Goal: Task Accomplishment & Management: Manage account settings

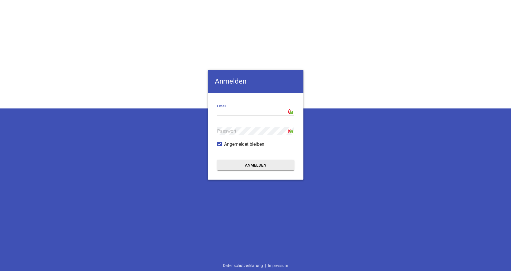
type input "[EMAIL_ADDRESS][DOMAIN_NAME]"
click at [268, 165] on button "Anmelden" at bounding box center [255, 165] width 77 height 10
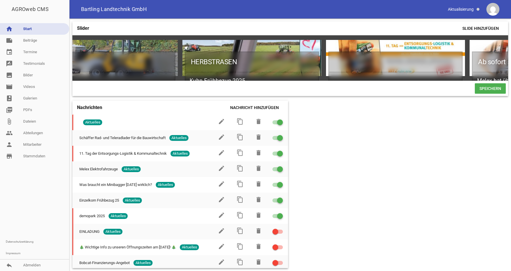
scroll to position [0, 194]
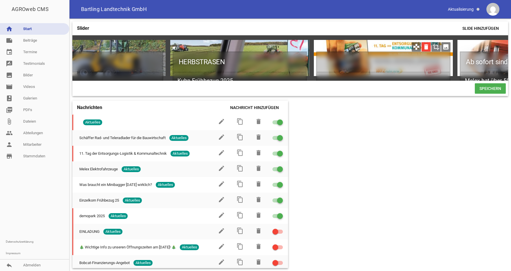
click at [426, 47] on icon "delete" at bounding box center [426, 46] width 9 height 9
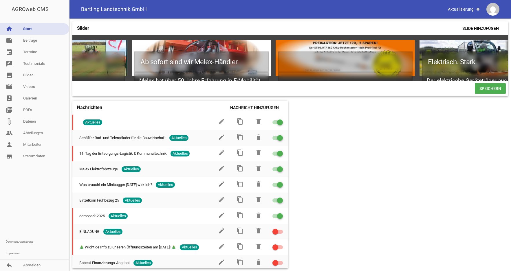
drag, startPoint x: 506, startPoint y: 83, endPoint x: 346, endPoint y: 39, distance: 166.4
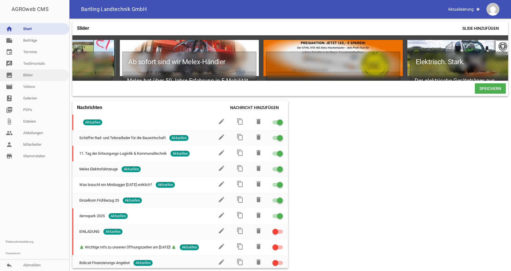
click at [29, 76] on link "image Bilder" at bounding box center [34, 76] width 69 height 12
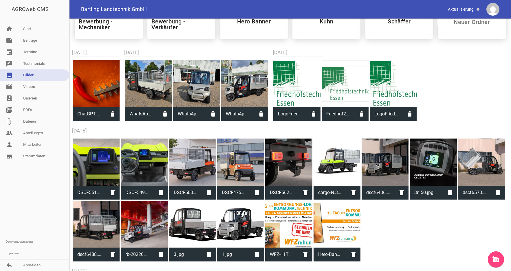
scroll to position [236, 0]
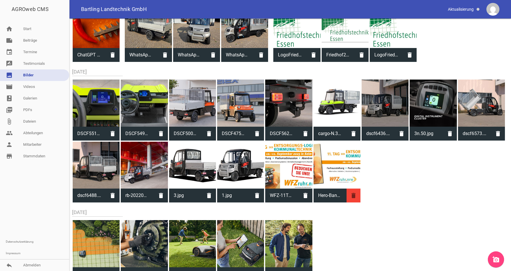
click at [361, 197] on icon "delete" at bounding box center [354, 196] width 14 height 14
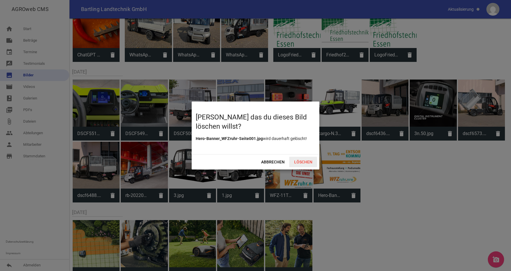
click at [304, 162] on span "Löschen" at bounding box center [303, 162] width 28 height 10
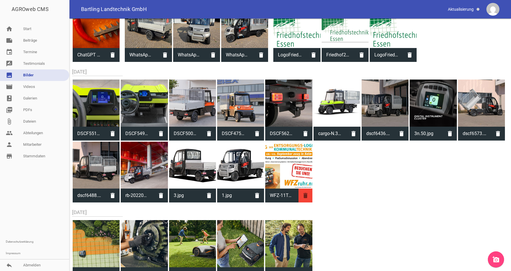
click at [313, 197] on icon "delete" at bounding box center [306, 196] width 14 height 14
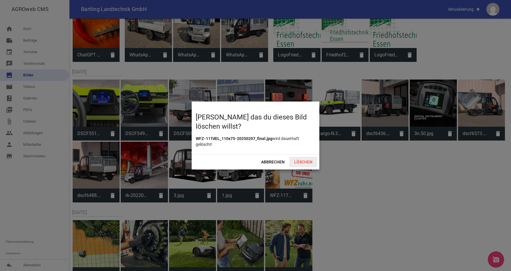
click at [308, 161] on span "Löschen" at bounding box center [303, 162] width 28 height 10
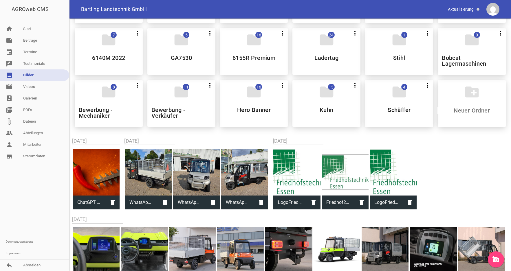
scroll to position [0, 0]
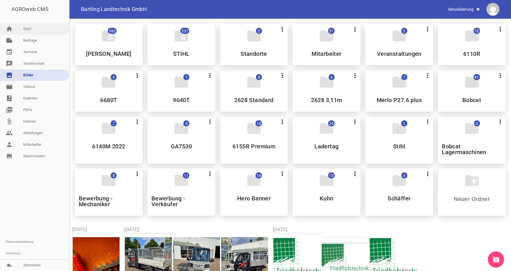
click at [25, 28] on link "home Start" at bounding box center [34, 29] width 69 height 12
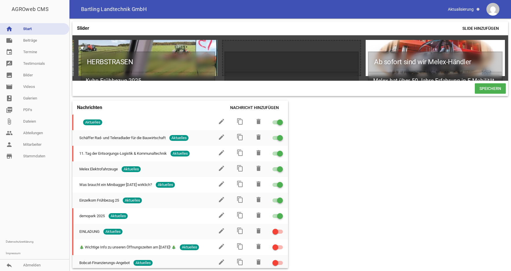
scroll to position [0, 303]
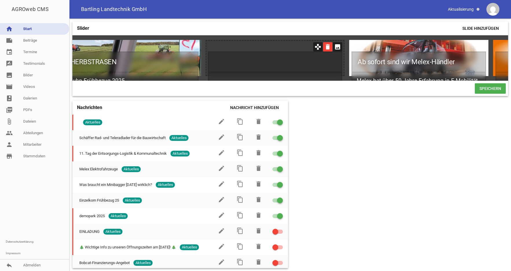
click at [330, 48] on icon "delete" at bounding box center [327, 46] width 9 height 9
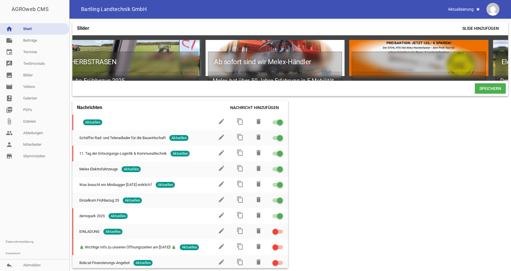
click at [487, 94] on span "Speichern" at bounding box center [490, 88] width 31 height 10
